Goal: Task Accomplishment & Management: Manage account settings

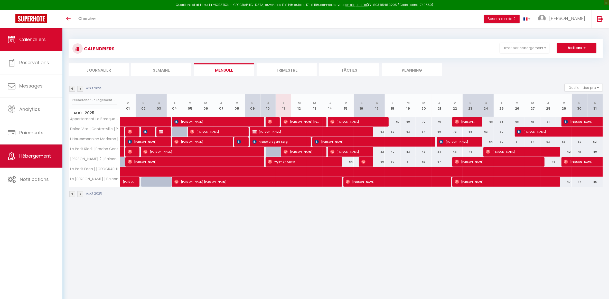
click at [45, 153] on span "Hébergement" at bounding box center [35, 156] width 32 height 6
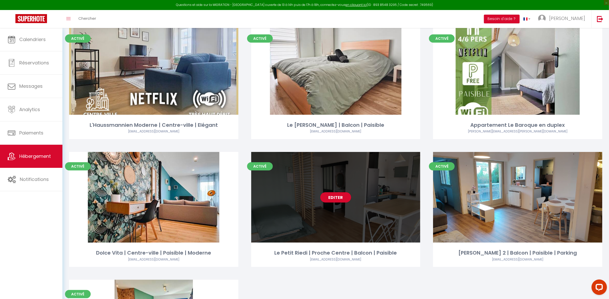
scroll to position [28, 0]
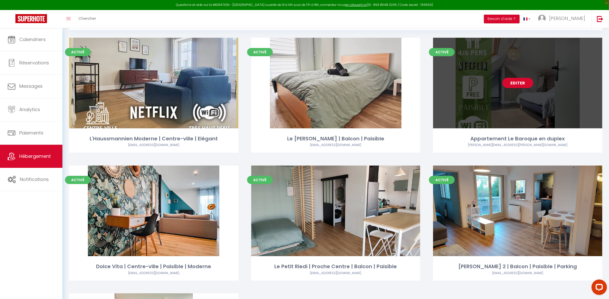
click at [521, 81] on link "Editer" at bounding box center [518, 83] width 31 height 10
click at [511, 82] on link "Editer" at bounding box center [518, 83] width 31 height 10
select select "3"
select select "2"
select select "1"
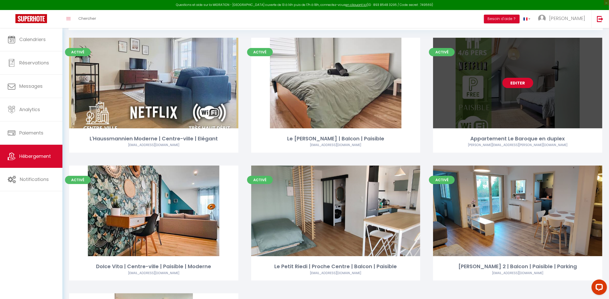
select select "1"
select select
select select "28"
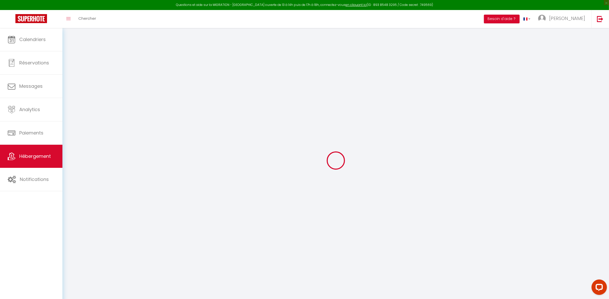
select select
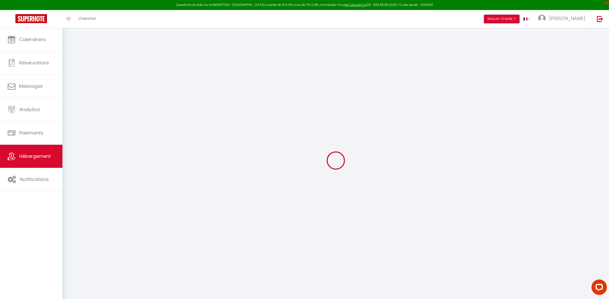
select select
checkbox input "false"
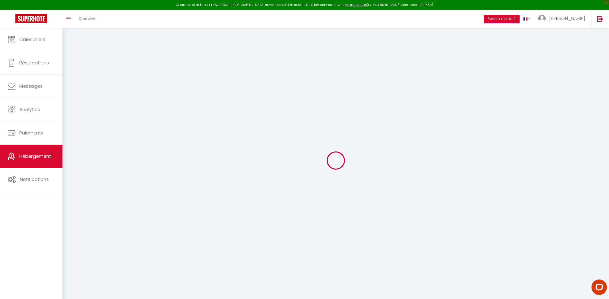
select select
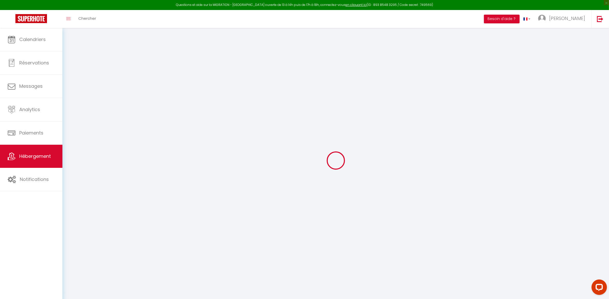
select select
checkbox input "false"
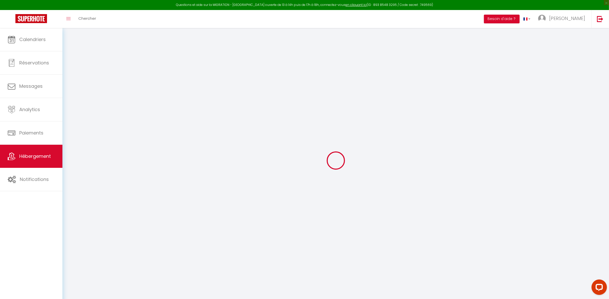
checkbox input "false"
select select
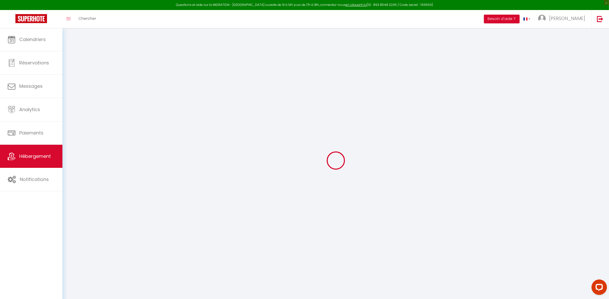
select select
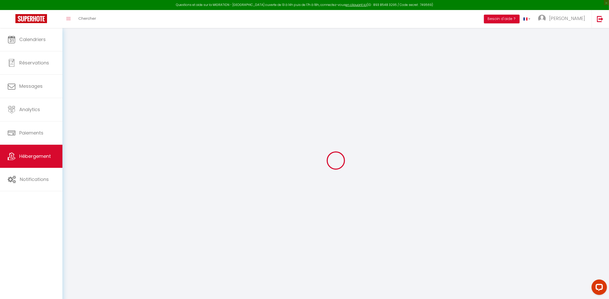
checkbox input "false"
select select
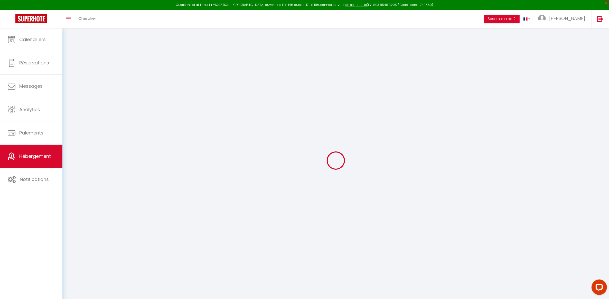
select select
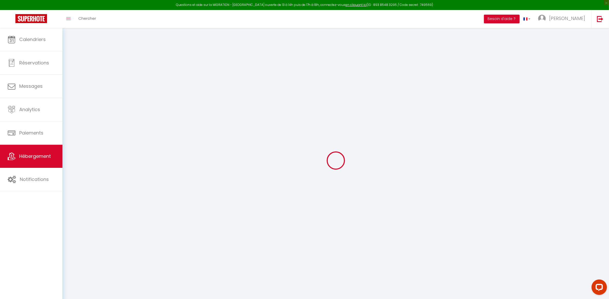
select select
checkbox input "false"
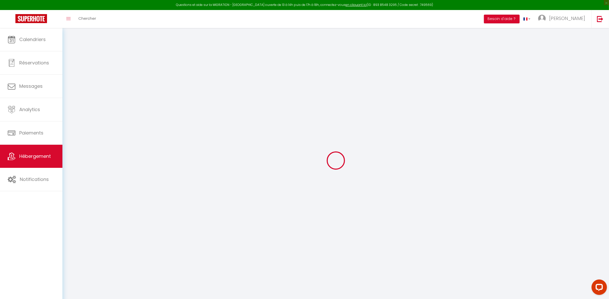
checkbox input "false"
select select
type input "Appartement Le Baroque en duplex"
type input "[PERSON_NAME]"
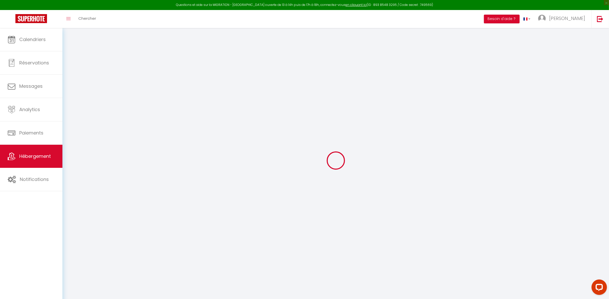
select select "2"
type input "65"
type input "50"
select select
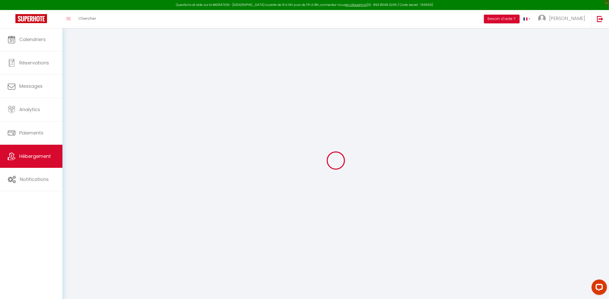
select select
type input "[STREET_ADDRESS]"
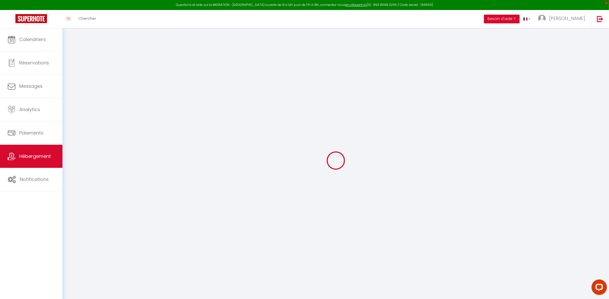
type input "68200"
type input "[GEOGRAPHIC_DATA]"
type input "[PERSON_NAME][EMAIL_ADDRESS][PERSON_NAME][DOMAIN_NAME]"
select select
checkbox input "false"
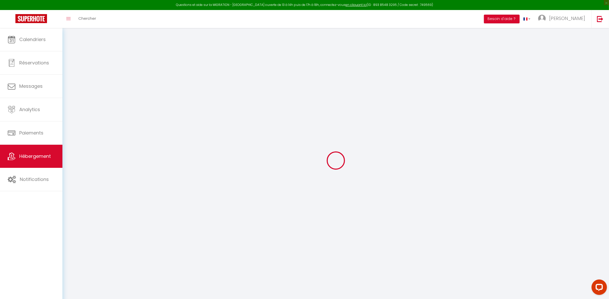
checkbox input "false"
type input "0"
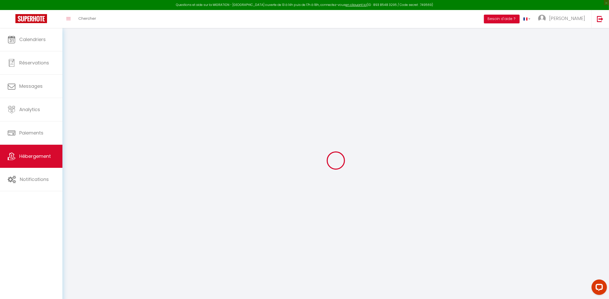
type input "0"
select select
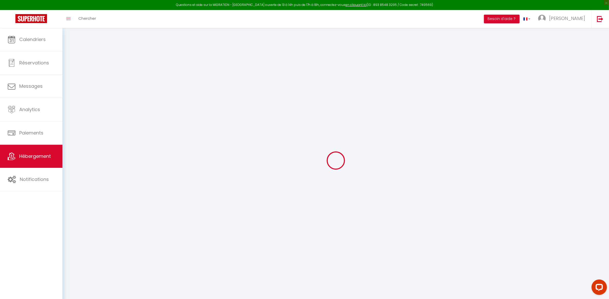
select select
checkbox input "false"
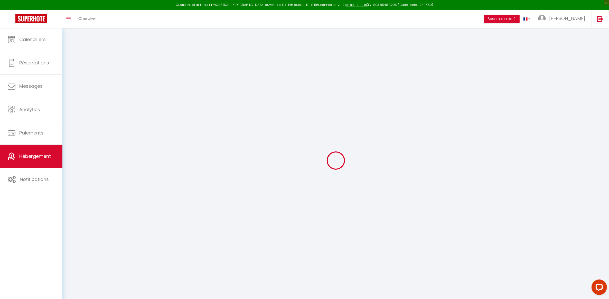
checkbox input "false"
select select
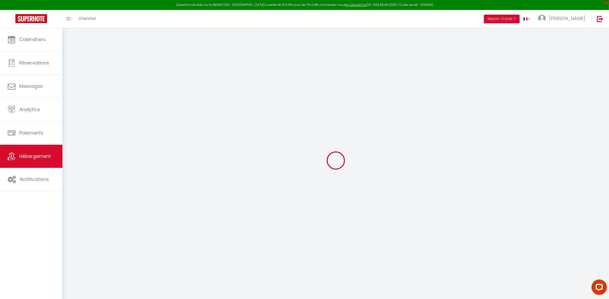
select select
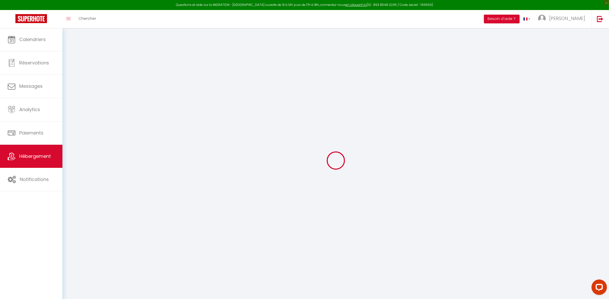
checkbox input "false"
select select "16:00"
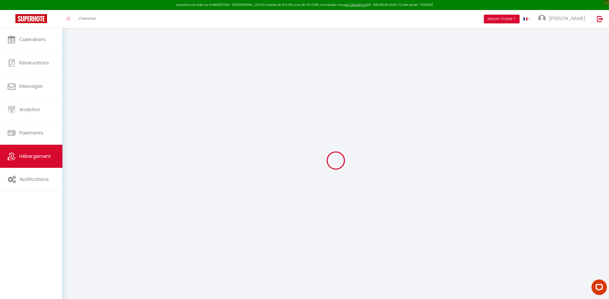
select select
select select "10:00"
select select "30"
select select "120"
select select "19:00"
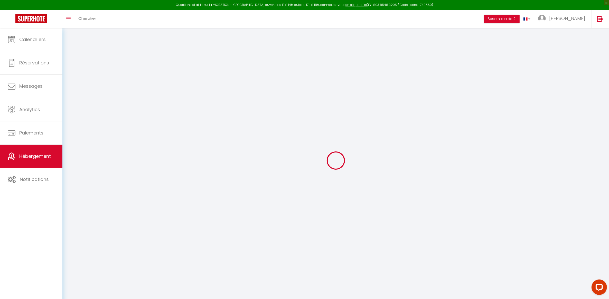
select select
checkbox input "false"
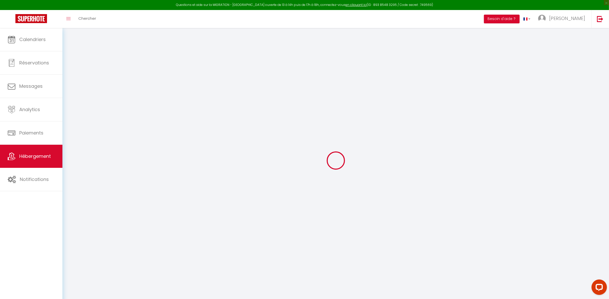
checkbox input "false"
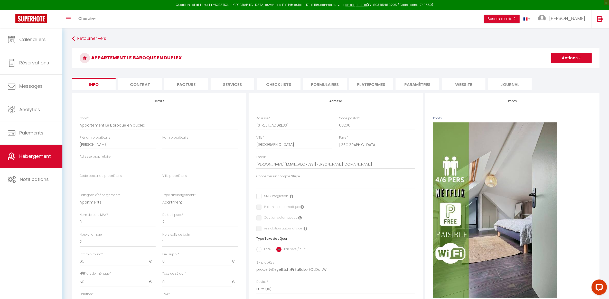
select select
checkbox input "false"
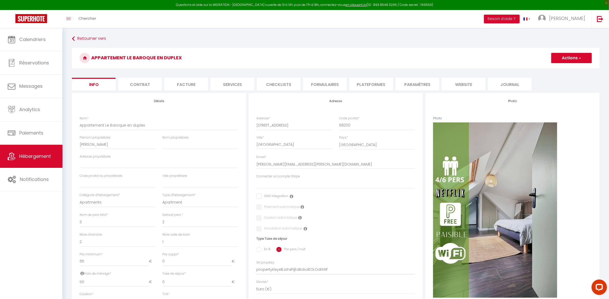
checkbox input "false"
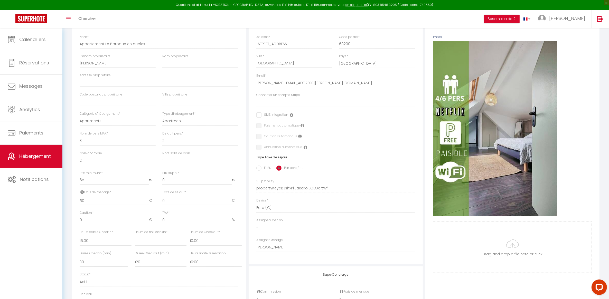
scroll to position [96, 0]
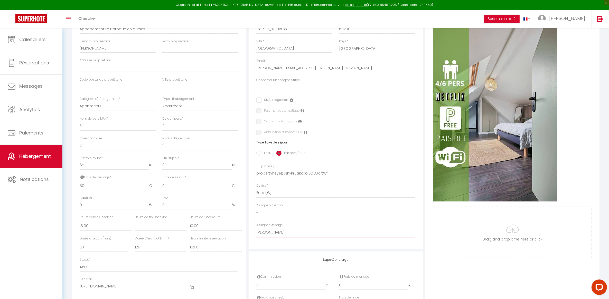
click at [274, 233] on select "- [PERSON_NAME] [PERSON_NAME] [PERSON_NAME] [PERSON_NAME] [PERSON_NAME] [PERSON…" at bounding box center [335, 233] width 159 height 10
select select
click at [256, 228] on select "- [PERSON_NAME] [PERSON_NAME] [PERSON_NAME] [PERSON_NAME] [PERSON_NAME] [PERSON…" at bounding box center [335, 233] width 159 height 10
select select
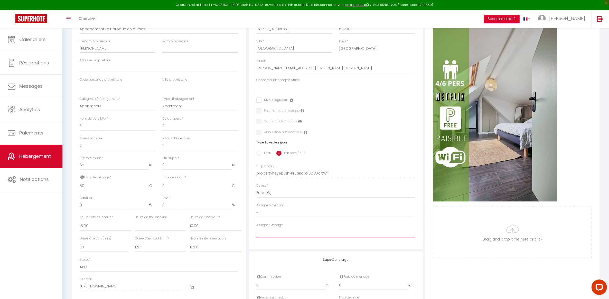
checkbox input "false"
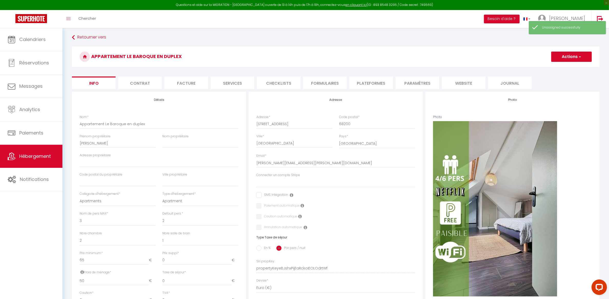
scroll to position [0, 0]
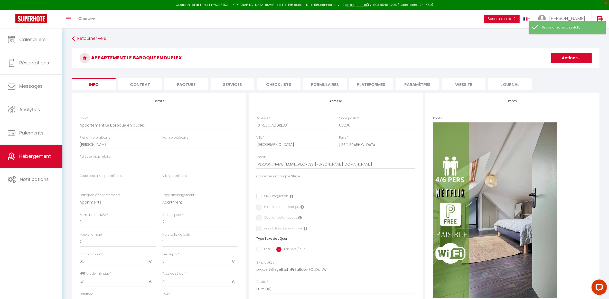
click at [585, 54] on button "Actions" at bounding box center [572, 58] width 41 height 10
click at [558, 68] on input "Enregistrer" at bounding box center [551, 69] width 19 height 5
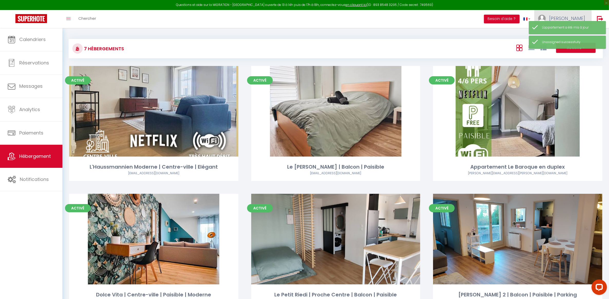
click at [579, 12] on link "[PERSON_NAME]" at bounding box center [563, 19] width 57 height 18
click at [568, 43] on link "Équipe" at bounding box center [571, 45] width 38 height 9
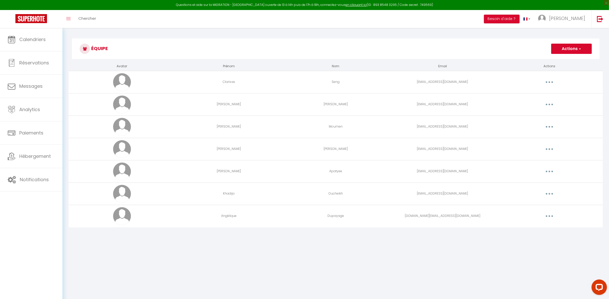
click at [548, 218] on button "button" at bounding box center [550, 216] width 14 height 8
click at [528, 238] on link "Supprimer" at bounding box center [536, 237] width 38 height 9
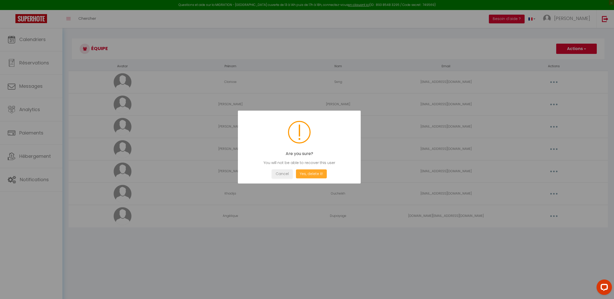
click at [301, 175] on button "Yes, delete it!" at bounding box center [311, 174] width 31 height 9
click at [299, 175] on button "OK" at bounding box center [299, 174] width 13 height 9
